Goal: Transaction & Acquisition: Obtain resource

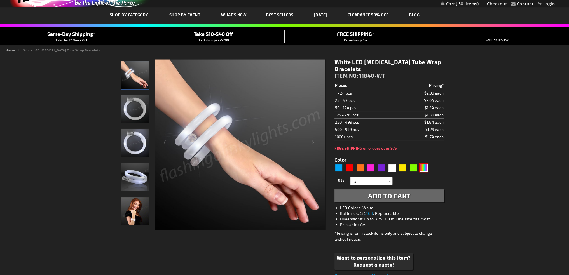
click at [421, 168] on div "Multicolor" at bounding box center [424, 168] width 8 height 8
type input "5659"
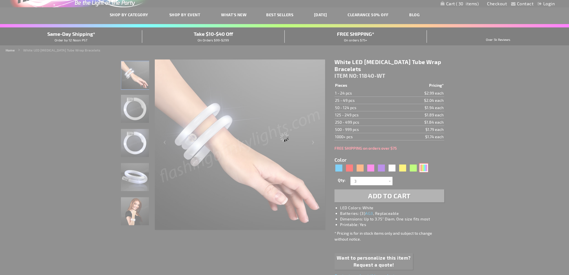
type input "11840-MLT"
type input "Customize - Multicolor Lights [MEDICAL_DATA] Tube Bracelets - ITEM NO: 11840-MLT"
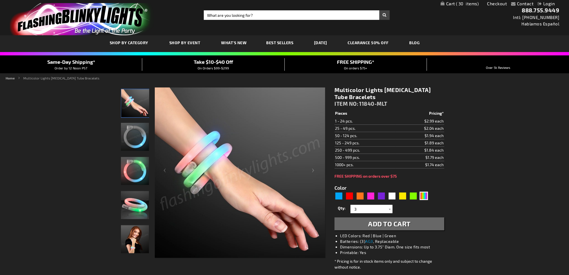
click at [500, 137] on div "Contact Compare Products Checkout Login Skip to Content My Cart 30 30 items My …" at bounding box center [284, 275] width 569 height 551
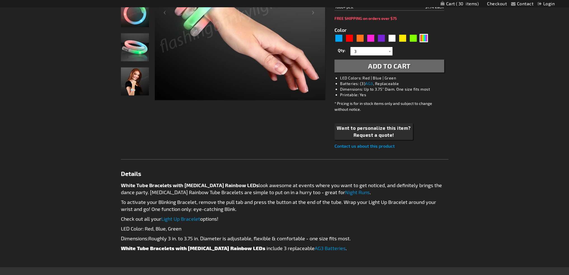
scroll to position [168, 0]
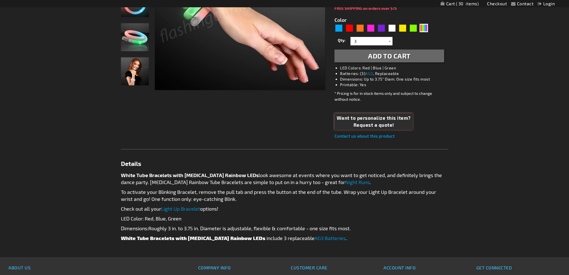
click at [375, 124] on span "Request a quote!" at bounding box center [374, 125] width 74 height 7
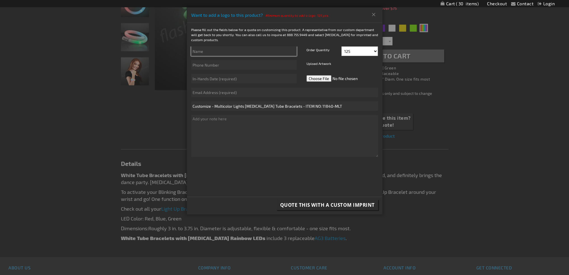
click at [225, 50] on input "text" at bounding box center [244, 51] width 106 height 10
type input "[PERSON_NAME]"
click at [365, 48] on select "125 150 175 200 225 250 275 300 325 350 375 400 425" at bounding box center [360, 51] width 36 height 10
click at [454, 84] on div at bounding box center [284, 137] width 569 height 275
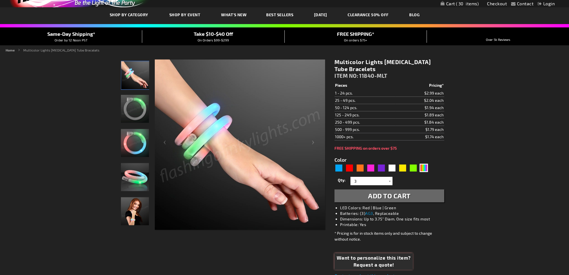
scroll to position [56, 0]
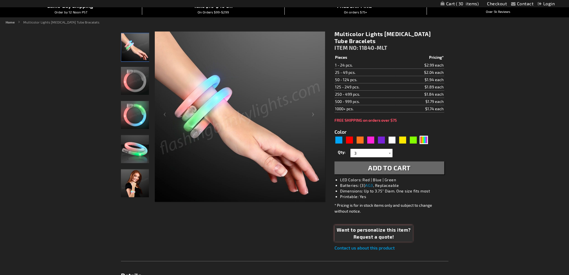
click at [369, 230] on span "Want to personalize this item?" at bounding box center [374, 230] width 74 height 7
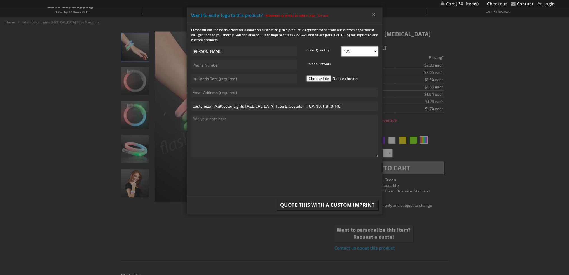
click at [357, 49] on select "125 150 175 200 225 250 275 300 325 350 375 400 425" at bounding box center [360, 51] width 36 height 10
click at [344, 34] on p "Please fill out the fields below for a quote on customizing this product. A rep…" at bounding box center [284, 34] width 195 height 15
click at [374, 14] on button "Close" at bounding box center [373, 14] width 9 height 9
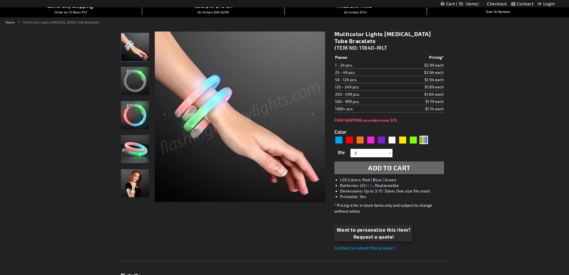
click at [494, 85] on div "Contact Compare Products Checkout Login Skip to Content My Cart 30 30 items My …" at bounding box center [284, 219] width 569 height 551
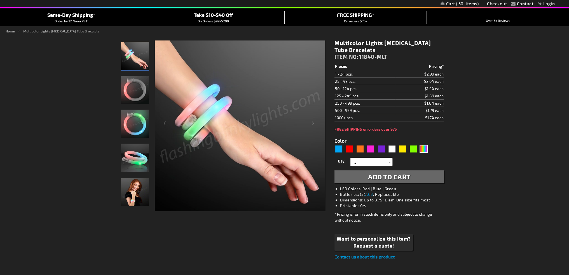
scroll to position [0, 0]
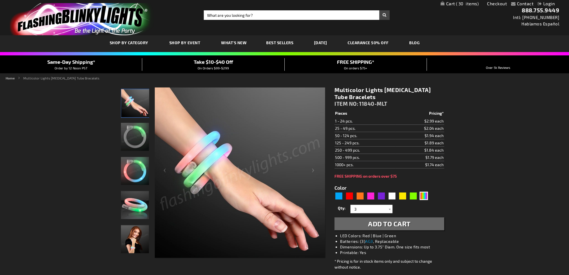
click at [47, 13] on img "store logo" at bounding box center [82, 19] width 144 height 32
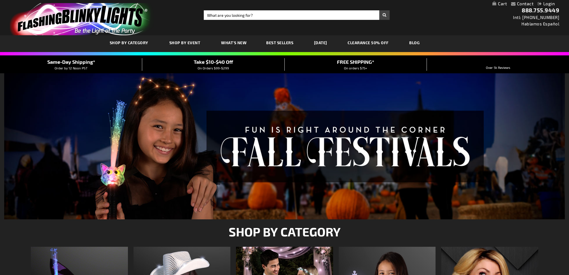
click at [375, 41] on link "CLEARANCE 50% OFF" at bounding box center [369, 42] width 50 height 19
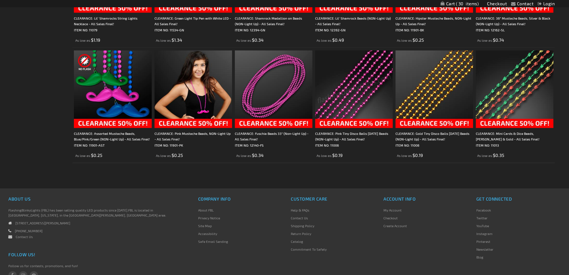
scroll to position [1032, 0]
